Goal: Communication & Community: Answer question/provide support

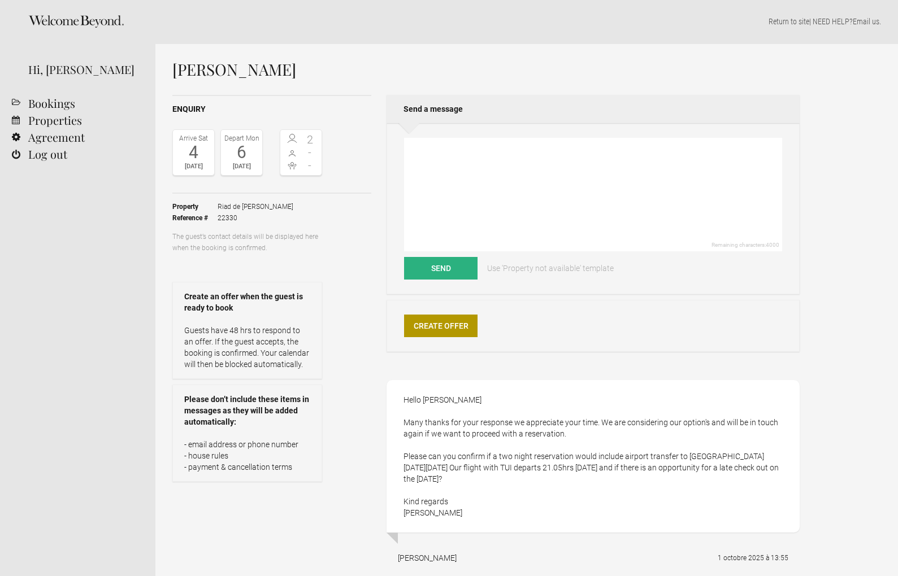
click at [297, 100] on div "Enquiry Arrive [DATE] Depart [DATE] 2 - - Toggle booking details Property Riad …" at bounding box center [271, 305] width 199 height 421
click at [593, 301] on div "Create Offer" at bounding box center [592, 327] width 413 height 52
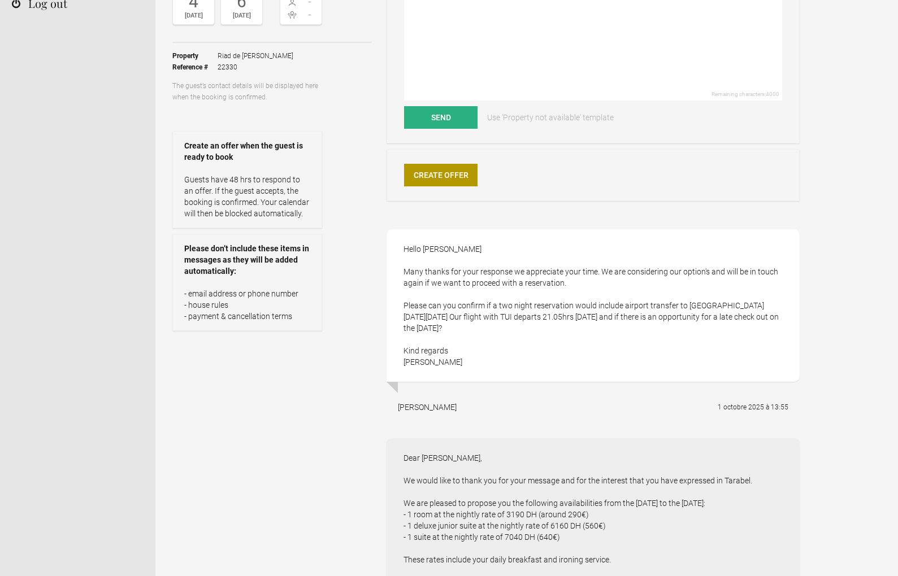
scroll to position [172, 0]
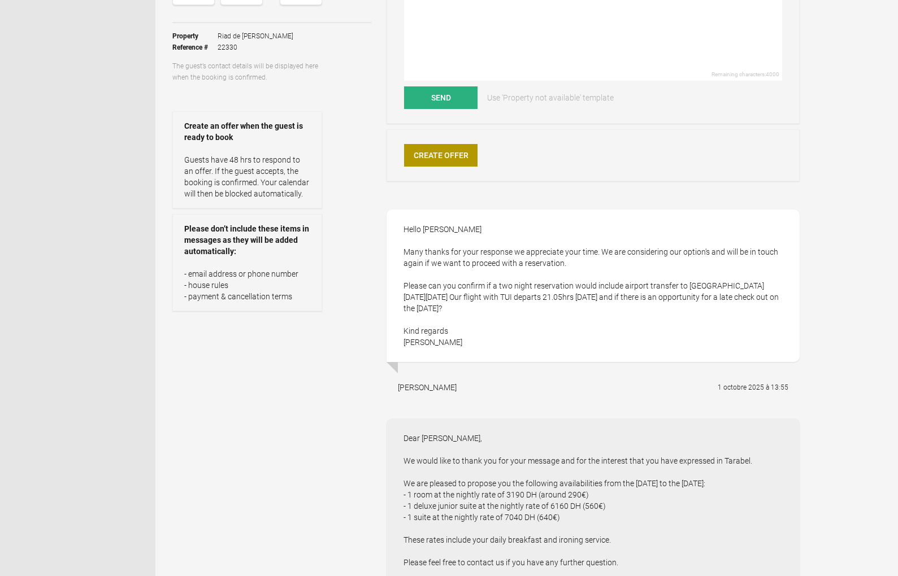
click at [658, 228] on div "Hello [PERSON_NAME] Many thanks for your response we appreciate your time. We a…" at bounding box center [592, 286] width 413 height 153
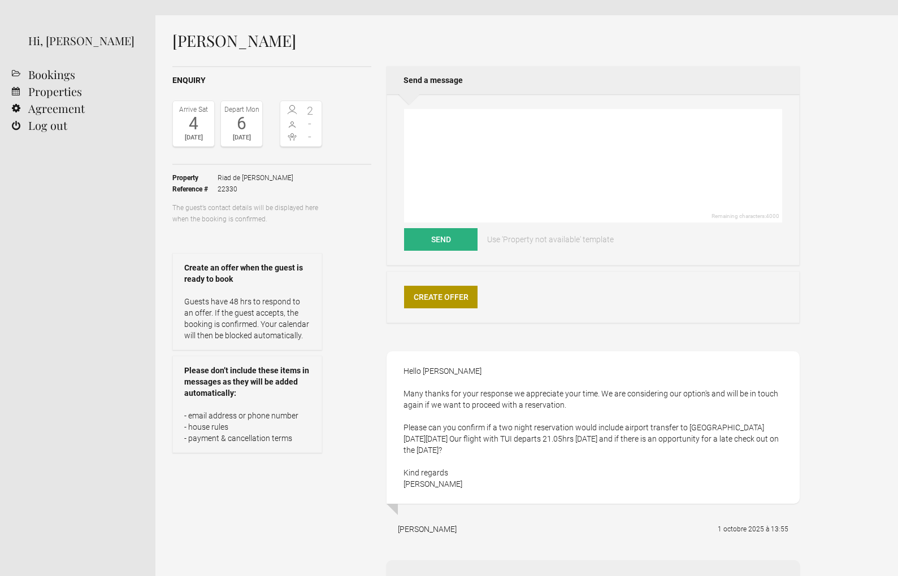
scroll to position [0, 0]
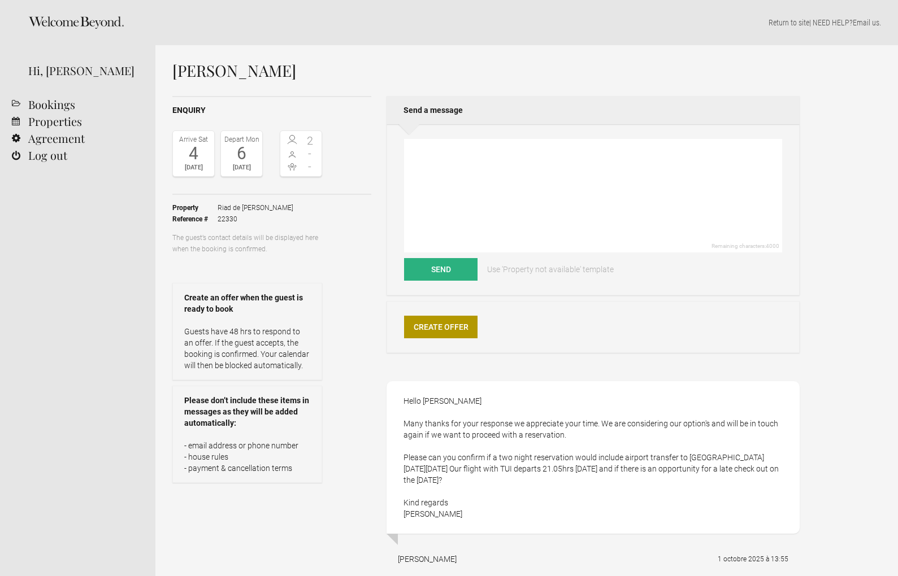
click at [523, 295] on div "Remaining characters: 4000 Send Use 'Property not available' template" at bounding box center [592, 209] width 413 height 171
click at [270, 202] on ul "Property Riad de Tarabel Reference # 22330" at bounding box center [247, 213] width 150 height 37
